Goal: Navigation & Orientation: Find specific page/section

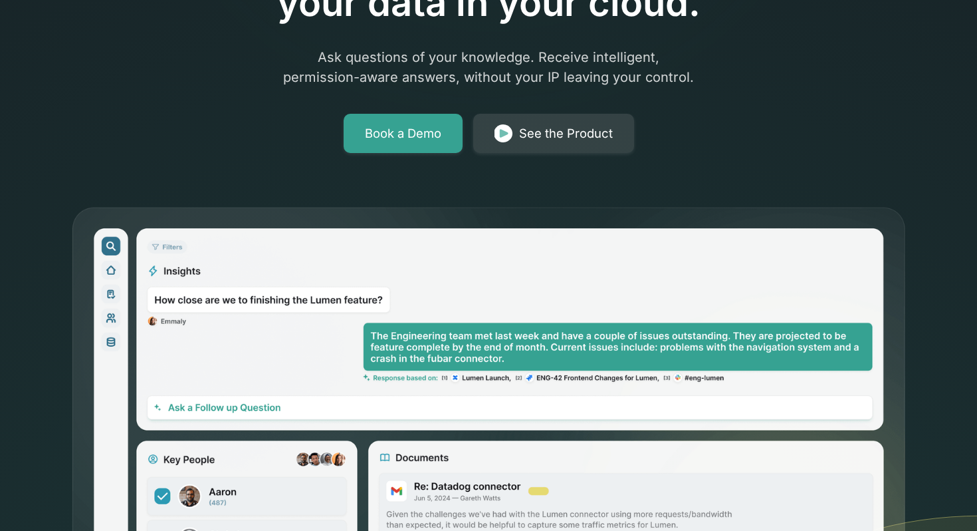
click at [518, 118] on link "See the Product" at bounding box center [553, 134] width 161 height 40
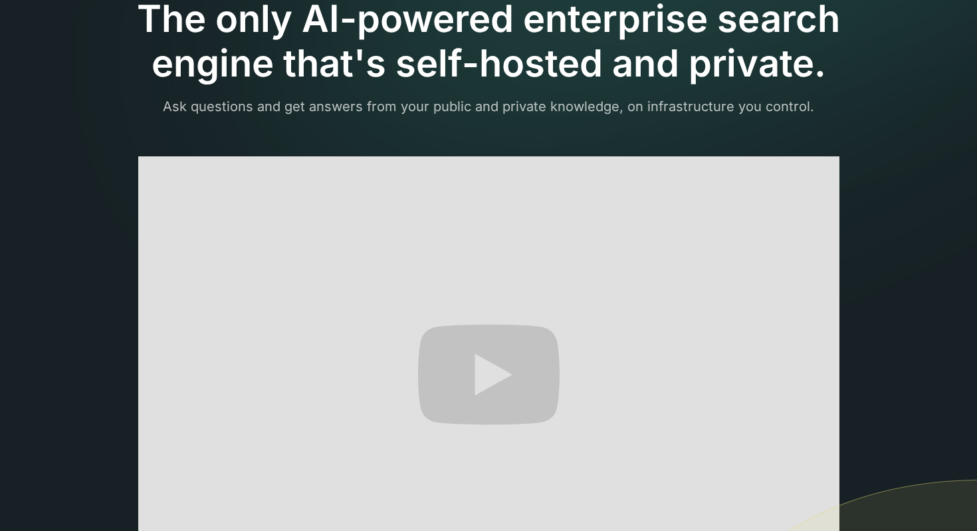
scroll to position [193, 0]
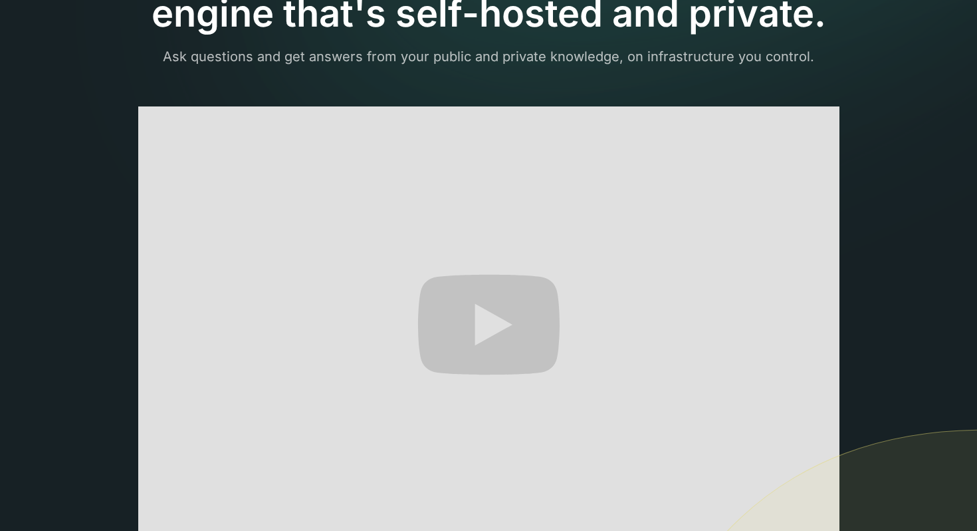
scroll to position [0, 0]
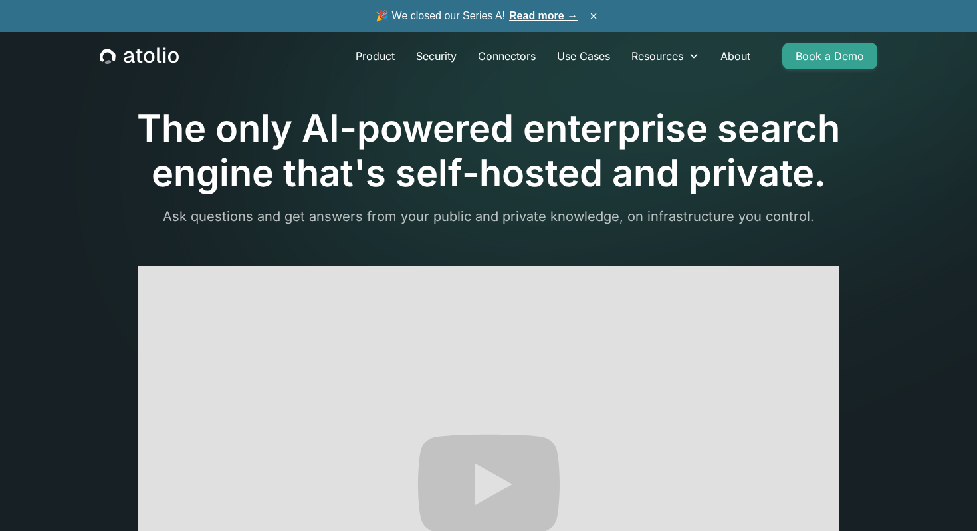
click at [144, 62] on icon "home" at bounding box center [139, 55] width 79 height 17
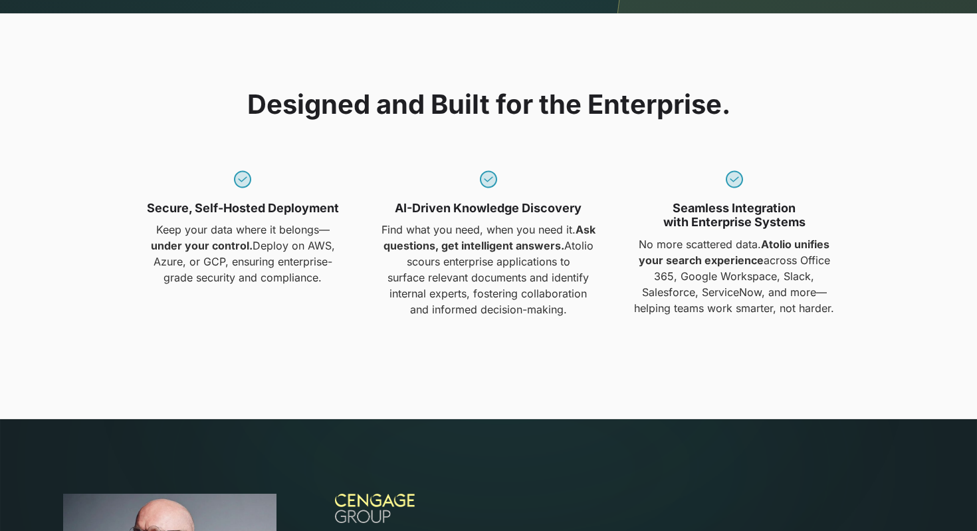
scroll to position [1229, 0]
